Goal: Information Seeking & Learning: Learn about a topic

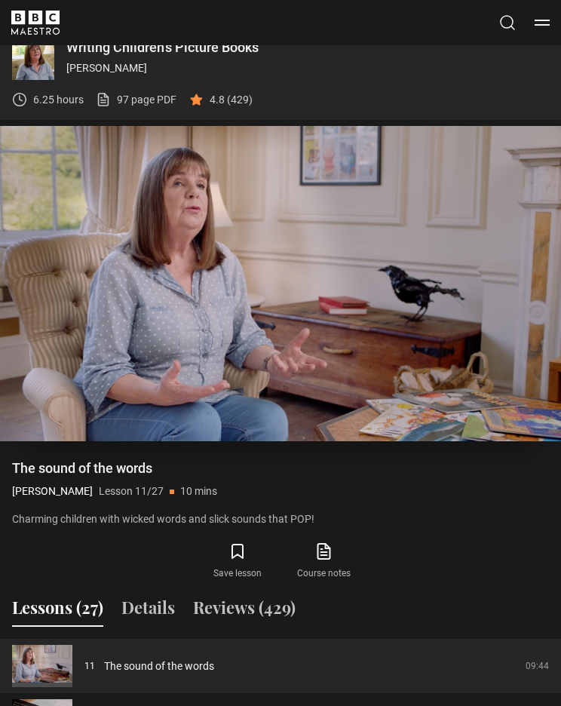
click at [432, 229] on video-js "Video Player is loading. Play Lesson The sound of the words 10s Skip Back 10 se…" at bounding box center [280, 284] width 561 height 316
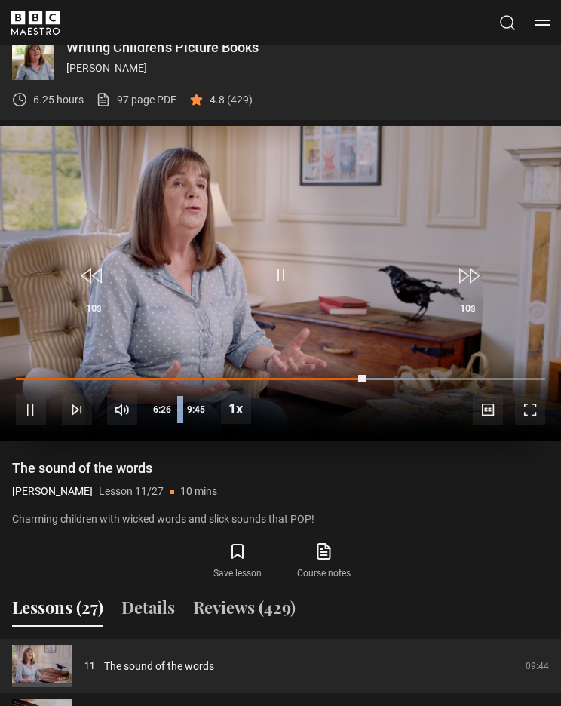
click at [377, 176] on video-js "Video Player is loading. Play Lesson The sound of the words 10s Skip Back 10 se…" at bounding box center [280, 284] width 561 height 316
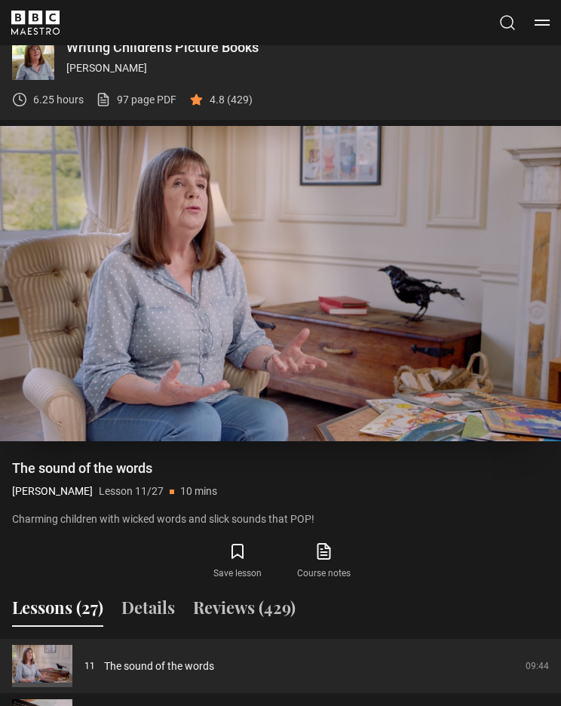
click at [429, 256] on video-js "Video Player is loading. Play Lesson The sound of the words 10s Skip Back 10 se…" at bounding box center [280, 284] width 561 height 316
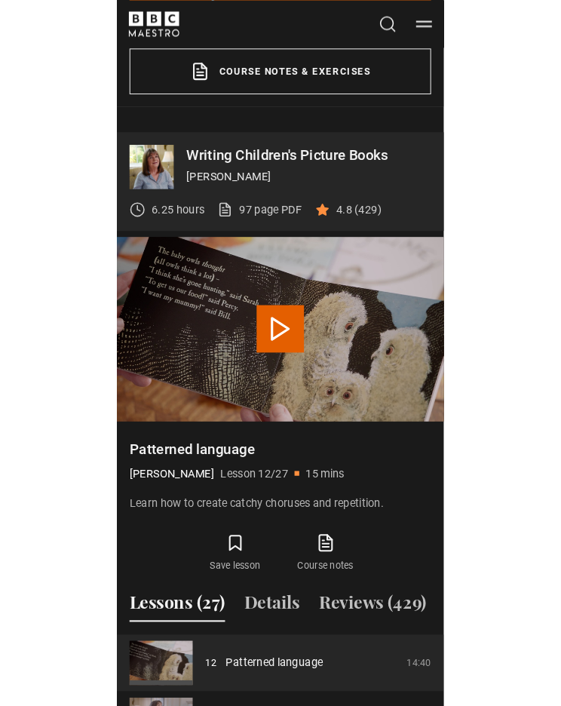
scroll to position [838, 0]
